Goal: Register for event/course

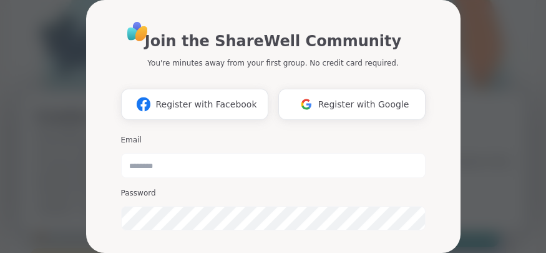
click at [45, 28] on div "Join the ShareWell Community You're minutes away from your first group. No cred…" at bounding box center [272, 126] width 531 height 253
click at [206, 102] on span "Register with Facebook" at bounding box center [205, 104] width 101 height 13
click at [487, 30] on div "Join the ShareWell Community You're minutes away from your first group. No cred…" at bounding box center [272, 126] width 531 height 253
click at [206, 100] on span "Register with Facebook" at bounding box center [205, 104] width 101 height 13
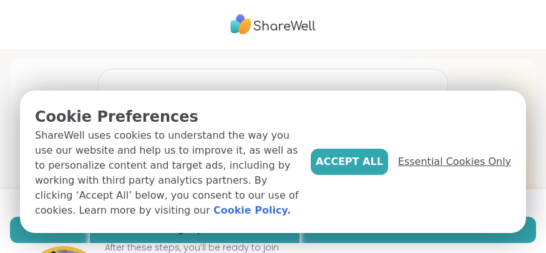
click at [460, 169] on span "Essential Cookies Only" at bounding box center [454, 161] width 113 height 15
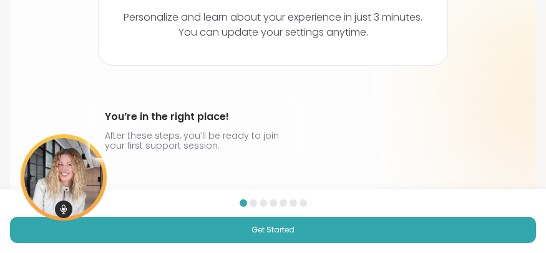
scroll to position [114, 0]
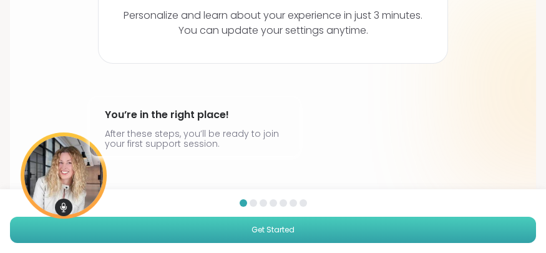
click at [275, 225] on span "Get Started" at bounding box center [272, 229] width 43 height 11
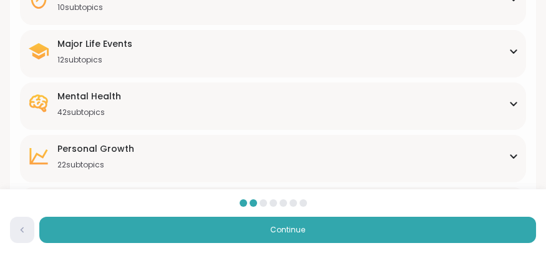
scroll to position [213, 0]
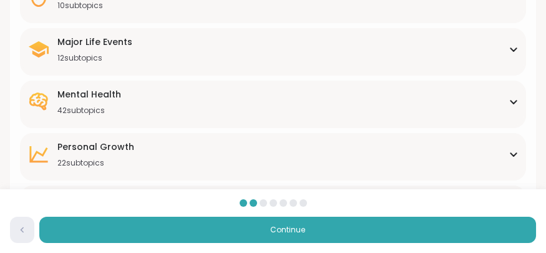
click at [517, 149] on div "[MEDICAL_DATA] 22 subtopics" at bounding box center [272, 153] width 491 height 27
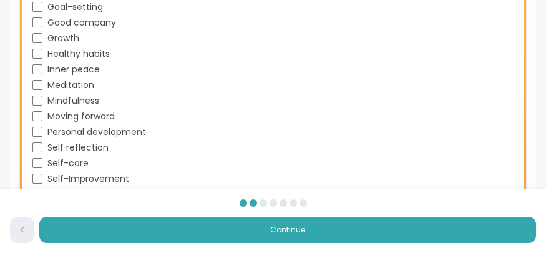
scroll to position [515, 0]
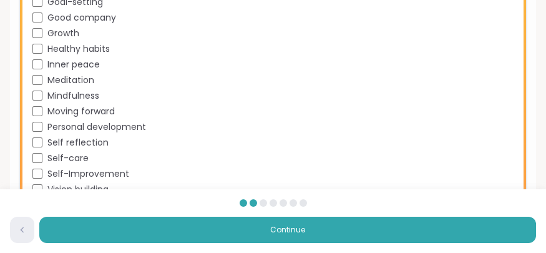
click at [37, 100] on div "Mindfulness" at bounding box center [275, 95] width 486 height 13
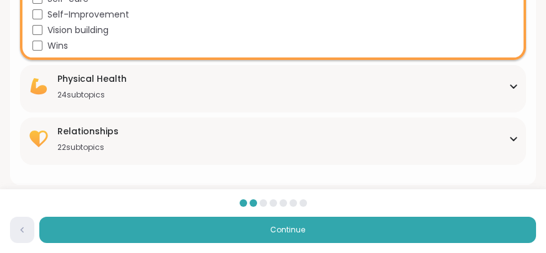
scroll to position [673, 0]
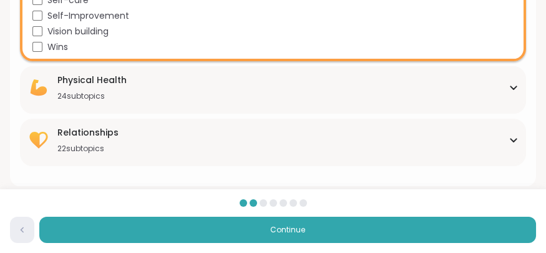
click at [512, 84] on icon at bounding box center [513, 87] width 10 height 6
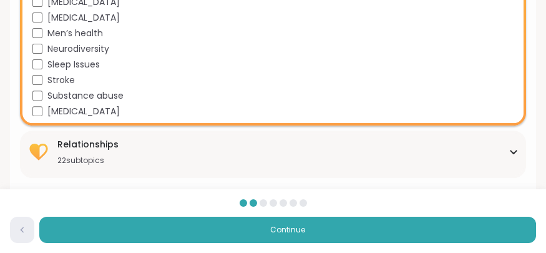
scroll to position [1056, 0]
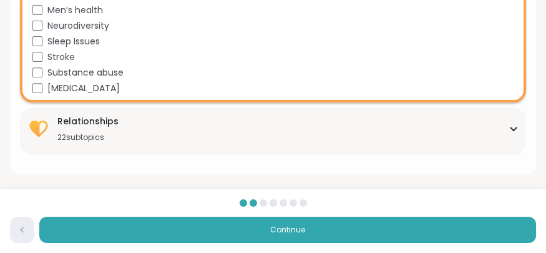
click at [513, 123] on div "Relationships 22 subtopics" at bounding box center [272, 128] width 491 height 27
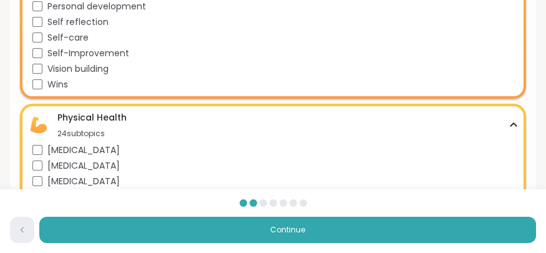
scroll to position [638, 0]
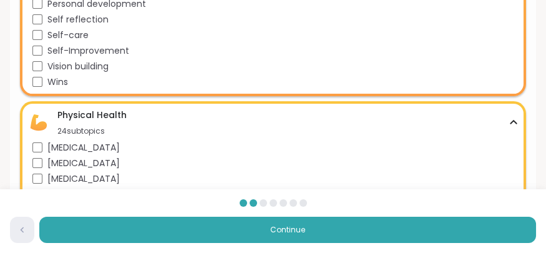
click at [516, 123] on icon at bounding box center [513, 122] width 10 height 6
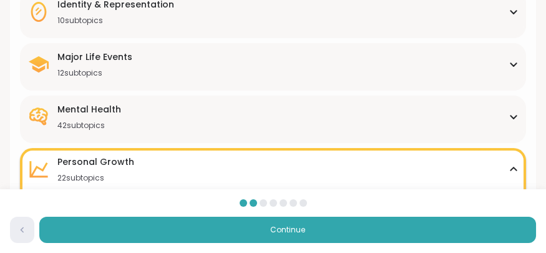
scroll to position [222, 0]
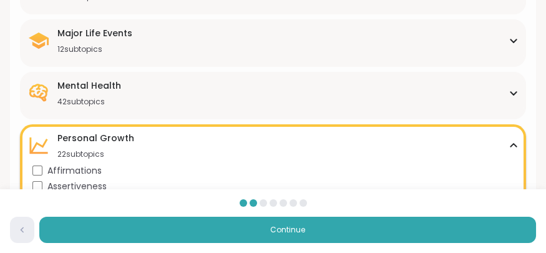
click at [515, 92] on icon at bounding box center [513, 93] width 6 height 3
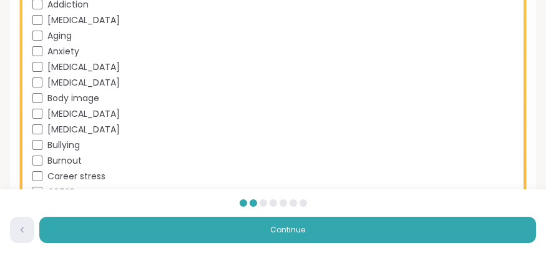
scroll to position [386, 0]
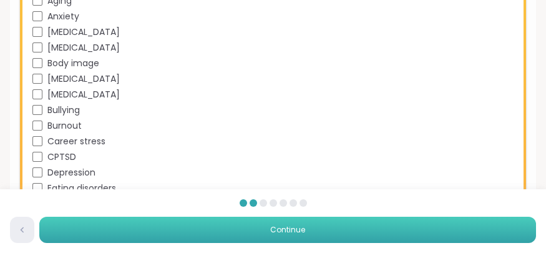
click at [277, 225] on span "Continue" at bounding box center [287, 229] width 35 height 11
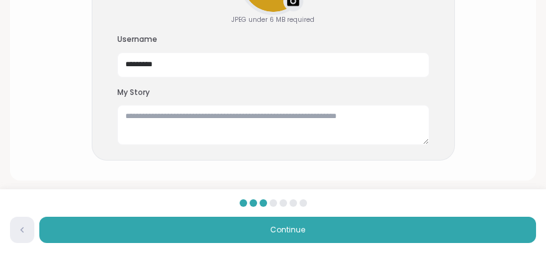
scroll to position [196, 0]
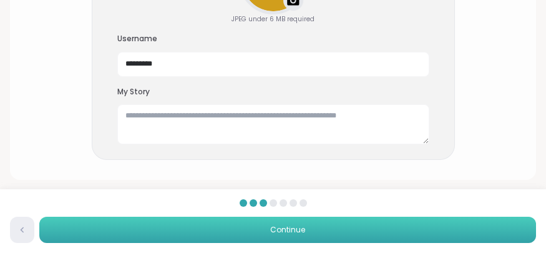
click at [288, 226] on span "Continue" at bounding box center [287, 229] width 35 height 11
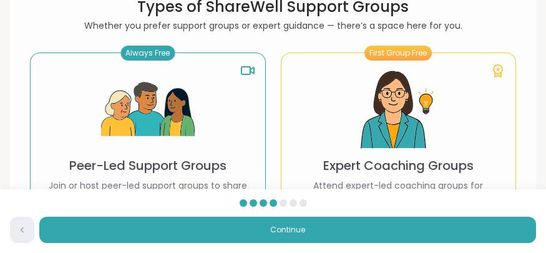
scroll to position [81, 0]
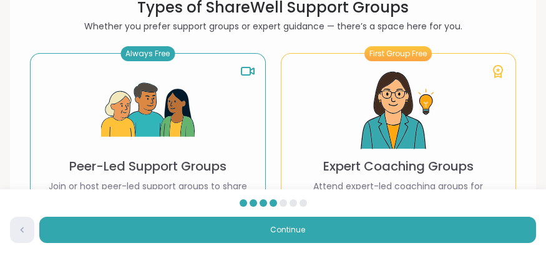
click at [153, 56] on div "Always Free" at bounding box center [147, 53] width 54 height 15
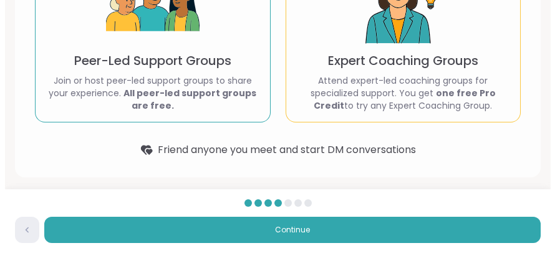
scroll to position [190, 0]
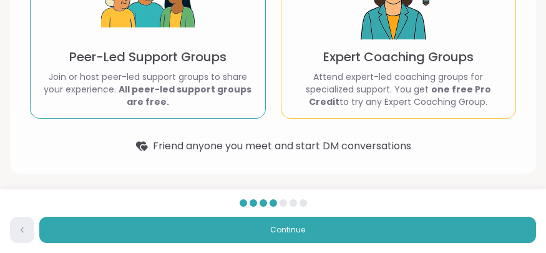
click at [211, 104] on p "Join or host peer-led support groups to share your experience. All peer-led sup…" at bounding box center [148, 88] width 215 height 37
click at [284, 201] on div at bounding box center [282, 202] width 7 height 7
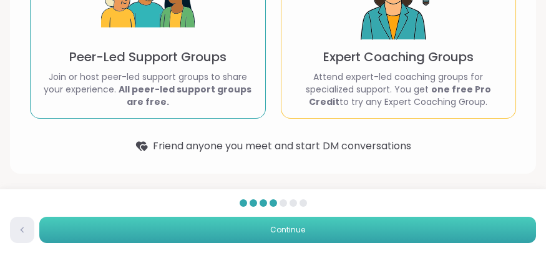
click at [279, 228] on span "Continue" at bounding box center [287, 229] width 35 height 11
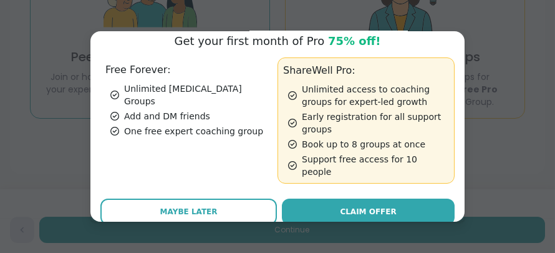
scroll to position [68, 0]
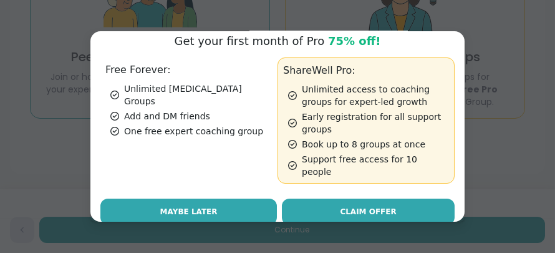
click at [171, 206] on span "Maybe Later" at bounding box center [188, 211] width 57 height 11
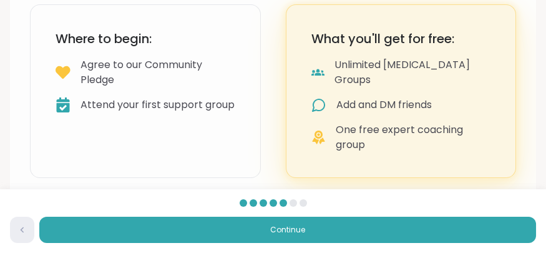
scroll to position [139, 0]
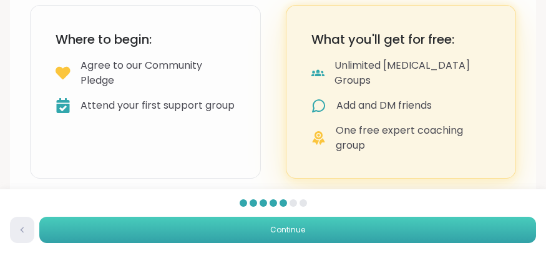
click at [292, 227] on span "Continue" at bounding box center [287, 229] width 35 height 11
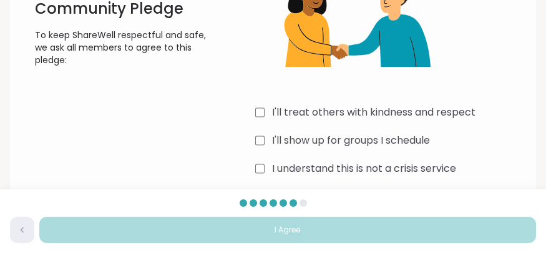
scroll to position [165, 0]
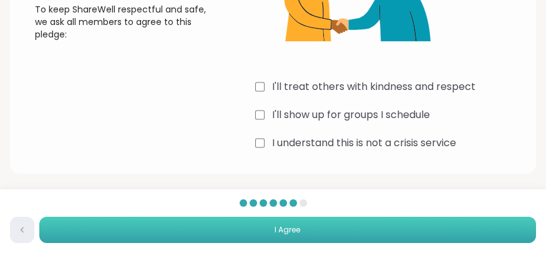
click at [386, 227] on button "I Agree" at bounding box center [287, 229] width 497 height 26
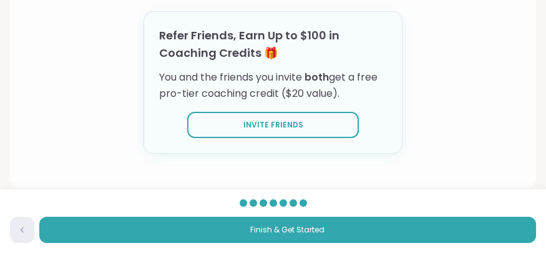
scroll to position [195, 0]
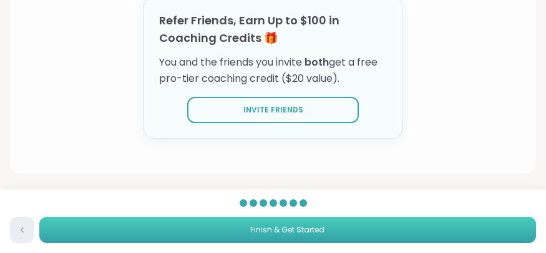
click at [263, 228] on span "Finish & Get Started" at bounding box center [287, 229] width 74 height 11
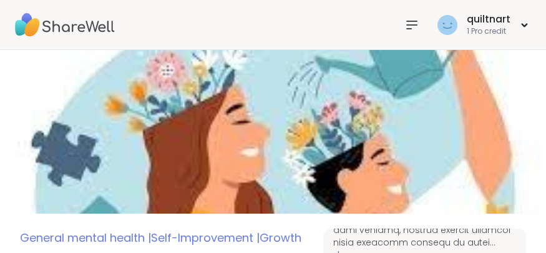
click at [410, 26] on icon at bounding box center [411, 24] width 15 height 15
